Goal: Complete application form: Complete application form

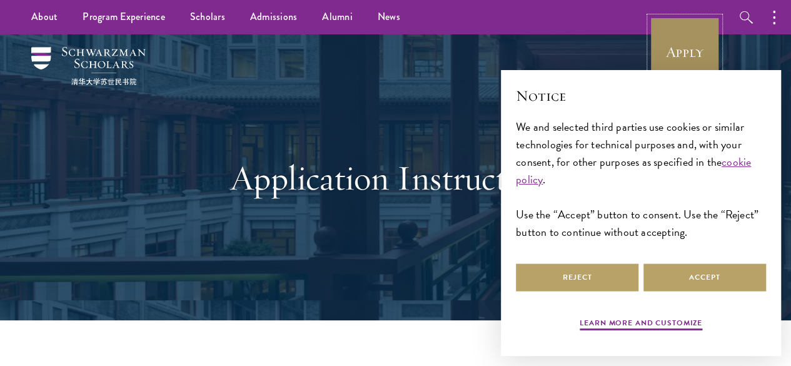
click at [684, 43] on link "Apply" at bounding box center [685, 52] width 70 height 70
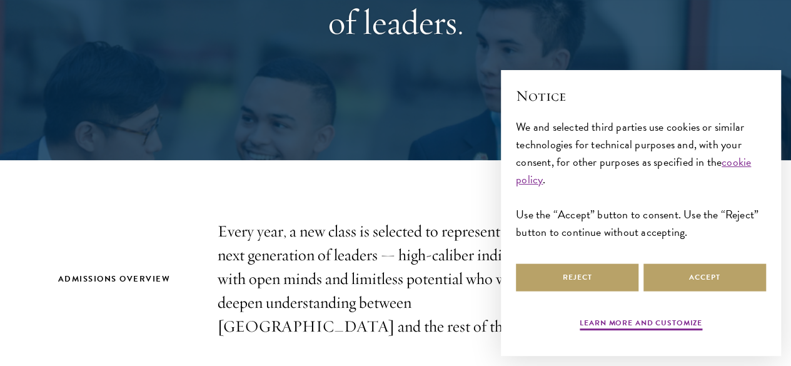
scroll to position [324, 0]
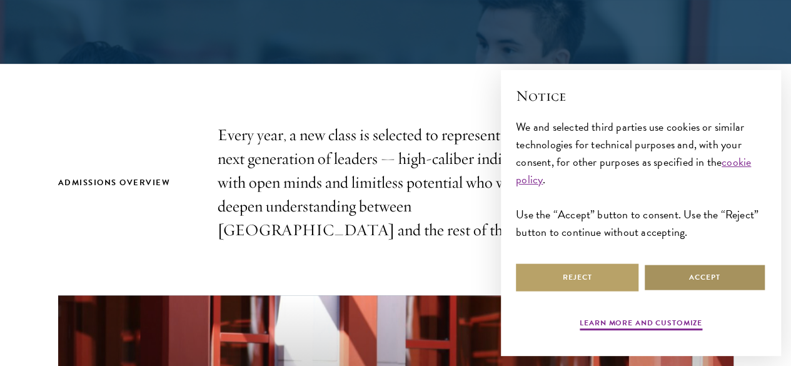
click at [683, 273] on button "Accept" at bounding box center [704, 277] width 123 height 28
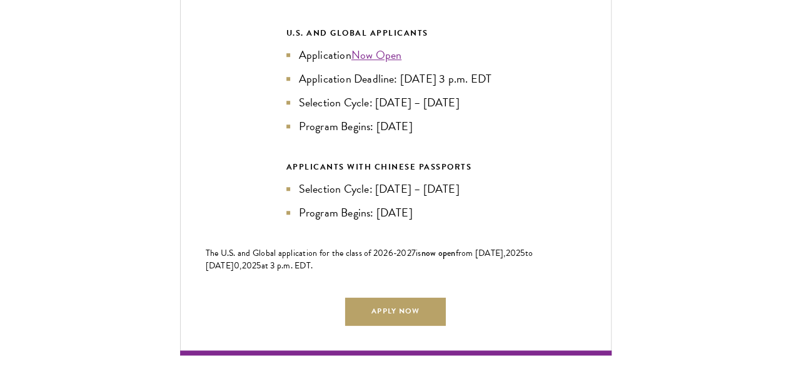
scroll to position [2819, 0]
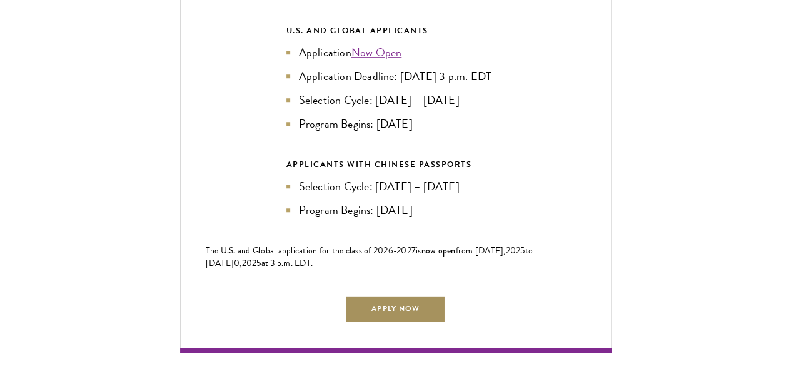
click at [422, 295] on link "Apply Now" at bounding box center [395, 309] width 100 height 28
